Goal: Task Accomplishment & Management: Use online tool/utility

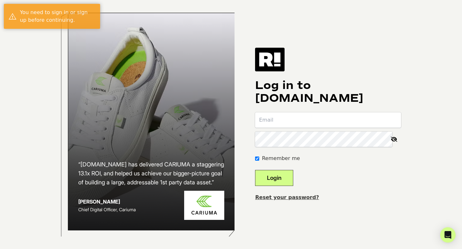
type input "deanna@starksocial.com"
click at [290, 183] on button "Login" at bounding box center [274, 178] width 38 height 16
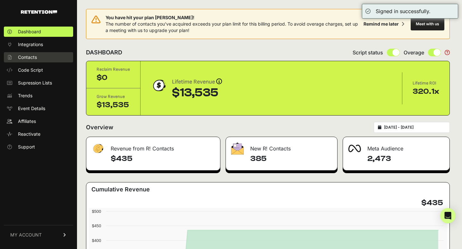
click at [36, 61] on link "Contacts" at bounding box center [38, 57] width 69 height 10
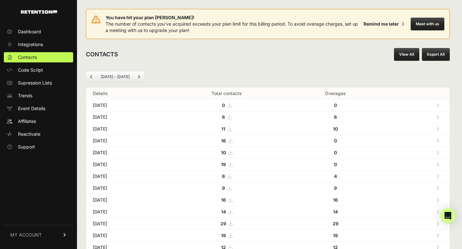
click at [437, 55] on button "Export All" at bounding box center [436, 54] width 28 height 13
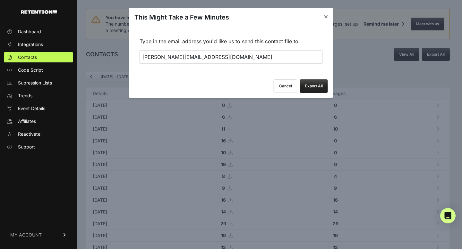
click at [309, 87] on button "Export All" at bounding box center [314, 86] width 28 height 13
